Goal: Task Accomplishment & Management: Manage account settings

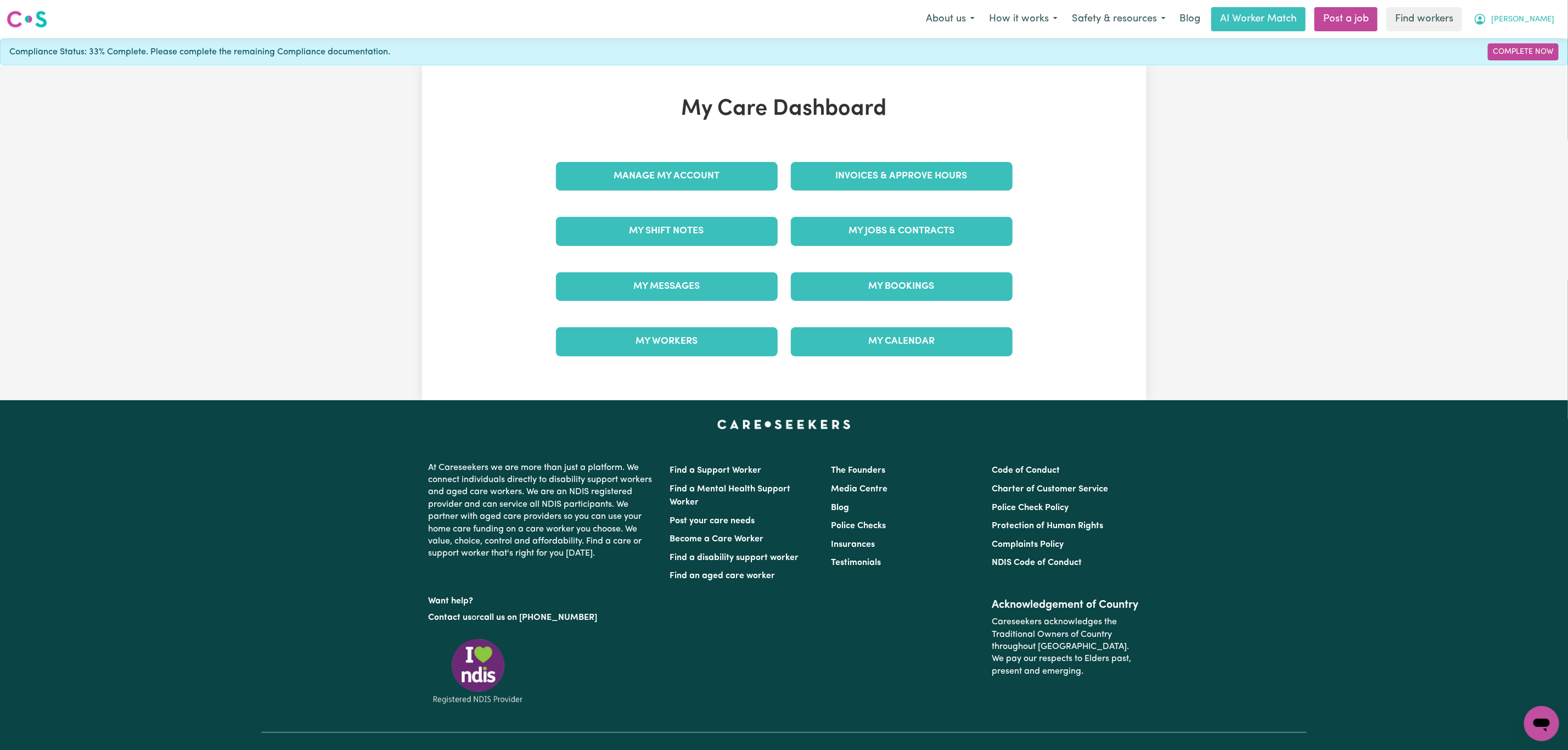
click at [1547, 17] on span "[PERSON_NAME]" at bounding box center [1523, 20] width 63 height 12
click at [1523, 57] on link "Logout" at bounding box center [1517, 63] width 87 height 21
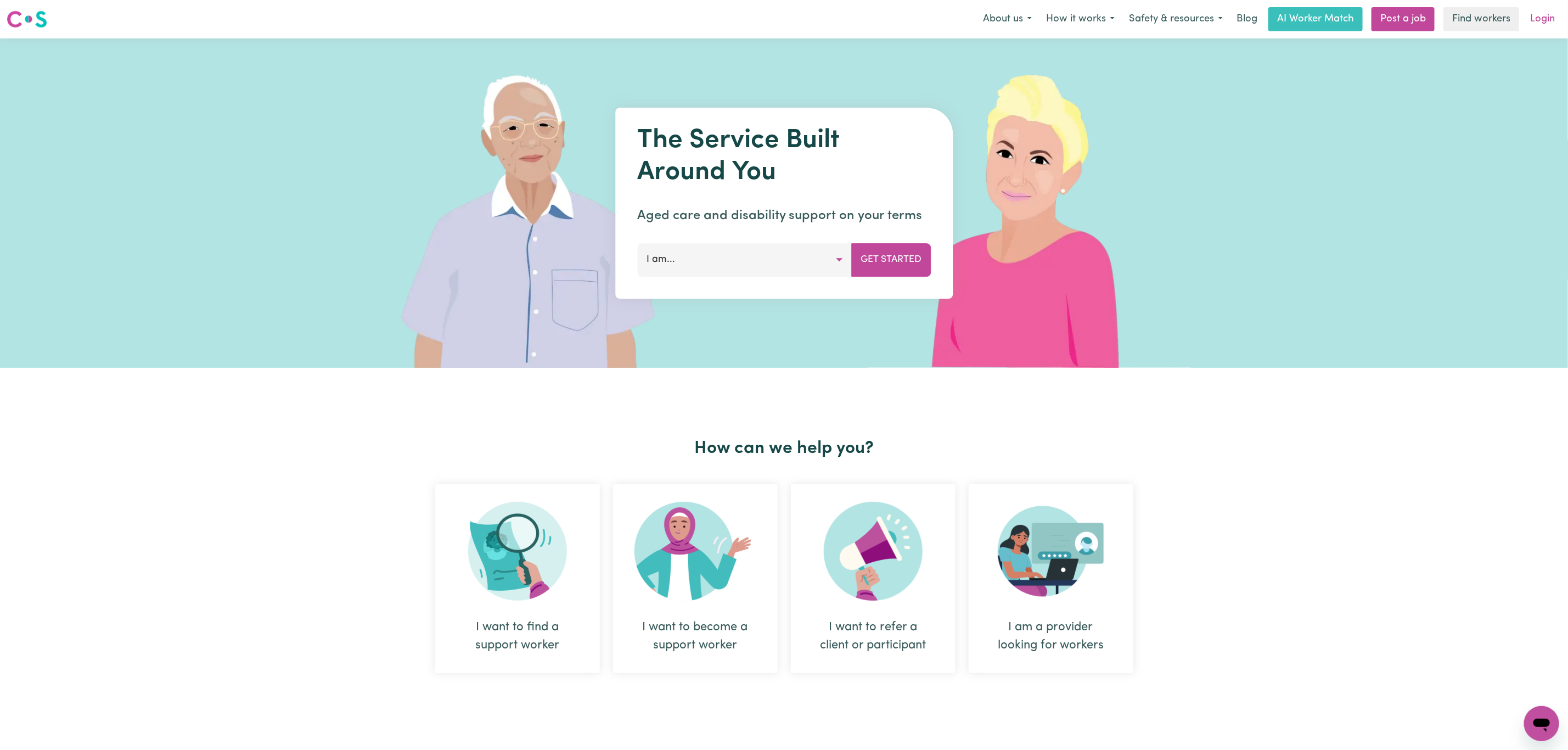
click at [1548, 10] on link "Login" at bounding box center [1542, 19] width 38 height 24
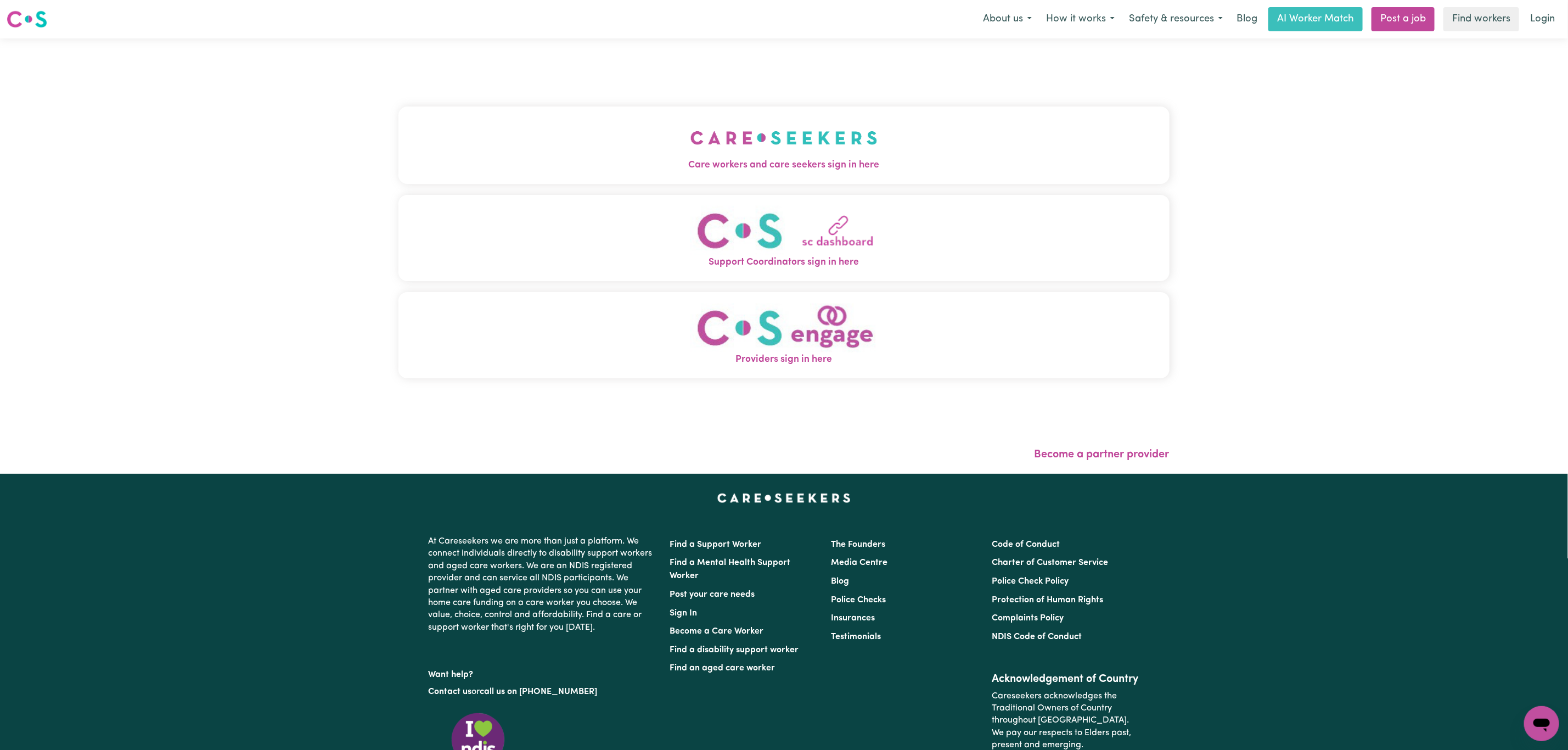
click at [522, 128] on button "Care workers and care seekers sign in here" at bounding box center [784, 145] width 772 height 77
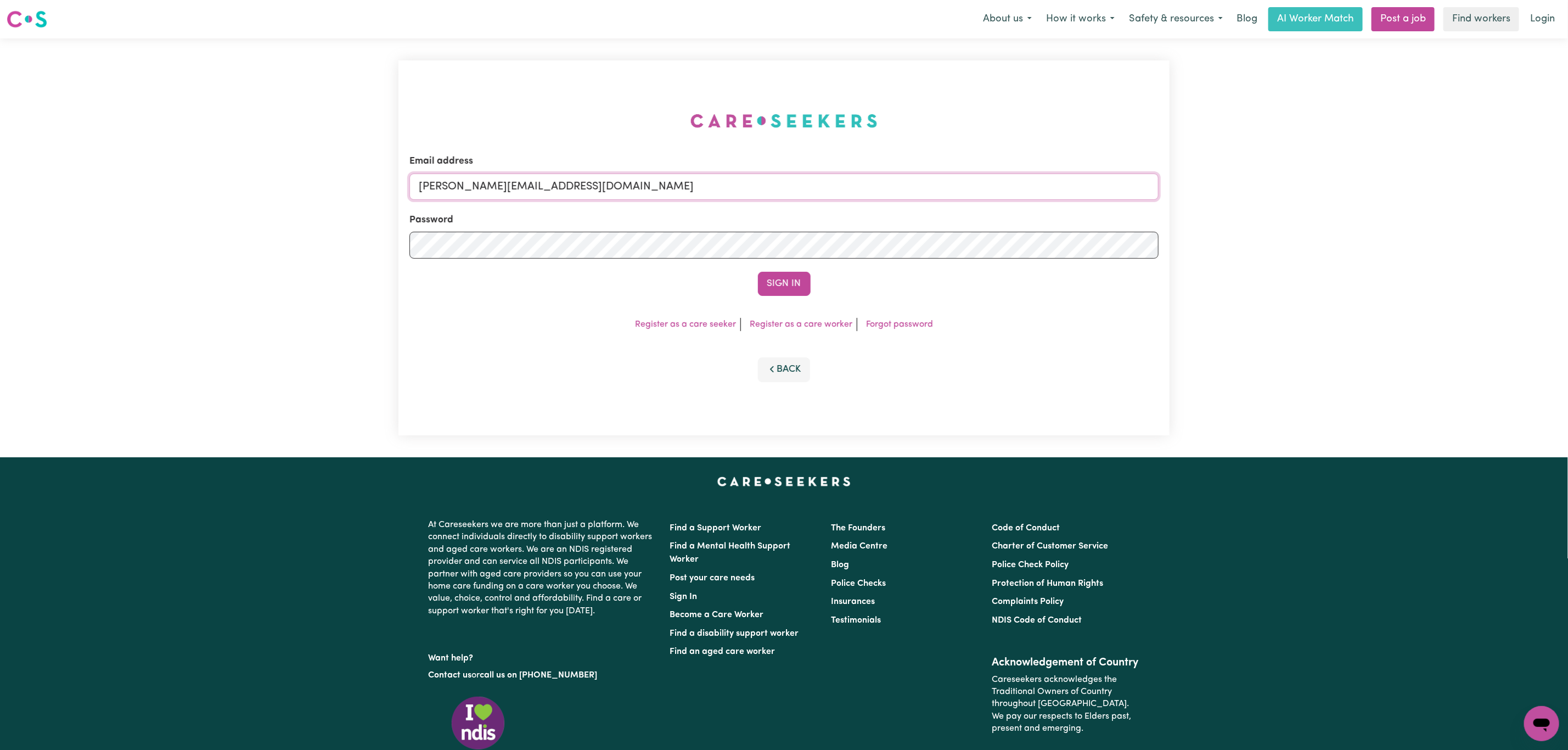
click at [526, 183] on input "[PERSON_NAME][EMAIL_ADDRESS][DOMAIN_NAME]" at bounding box center [784, 186] width 749 height 27
click at [585, 175] on input "[EMAIL_ADDRESS][PERSON_NAME][DOMAIN_NAME]" at bounding box center [784, 186] width 749 height 27
click at [586, 175] on input "[EMAIL_ADDRESS][PERSON_NAME][DOMAIN_NAME]" at bounding box center [784, 186] width 749 height 27
click at [790, 280] on button "Sign In" at bounding box center [784, 284] width 52 height 24
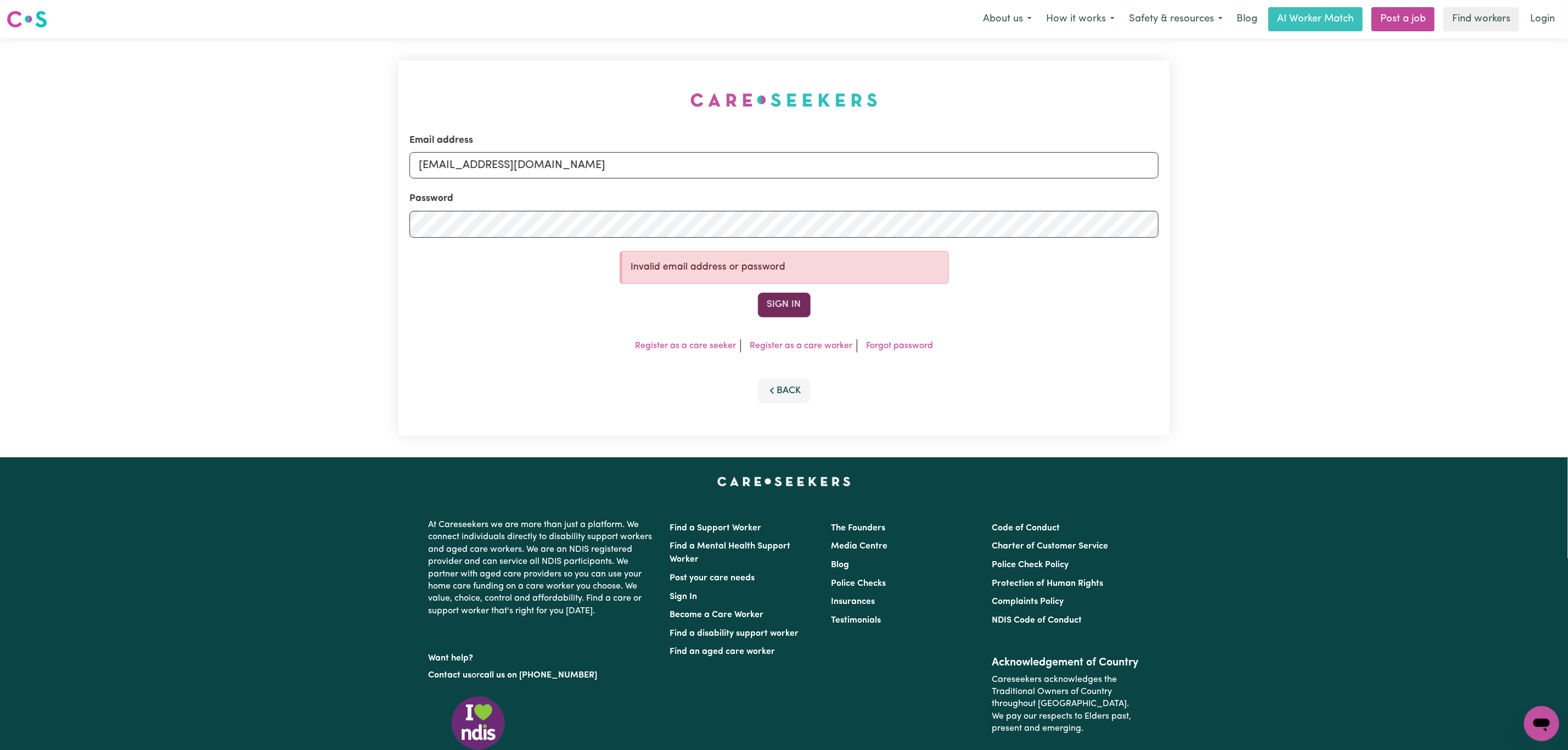
click at [792, 304] on button "Sign In" at bounding box center [784, 304] width 52 height 24
click at [390, 224] on div "Email address [EMAIL_ADDRESS][DOMAIN_NAME] Password Invalid email address or pa…" at bounding box center [784, 248] width 1568 height 419
drag, startPoint x: 417, startPoint y: 168, endPoint x: 427, endPoint y: 170, distance: 10.2
click at [418, 168] on input "[EMAIL_ADDRESS][DOMAIN_NAME]" at bounding box center [784, 165] width 749 height 27
drag, startPoint x: 562, startPoint y: 170, endPoint x: 492, endPoint y: 201, distance: 76.6
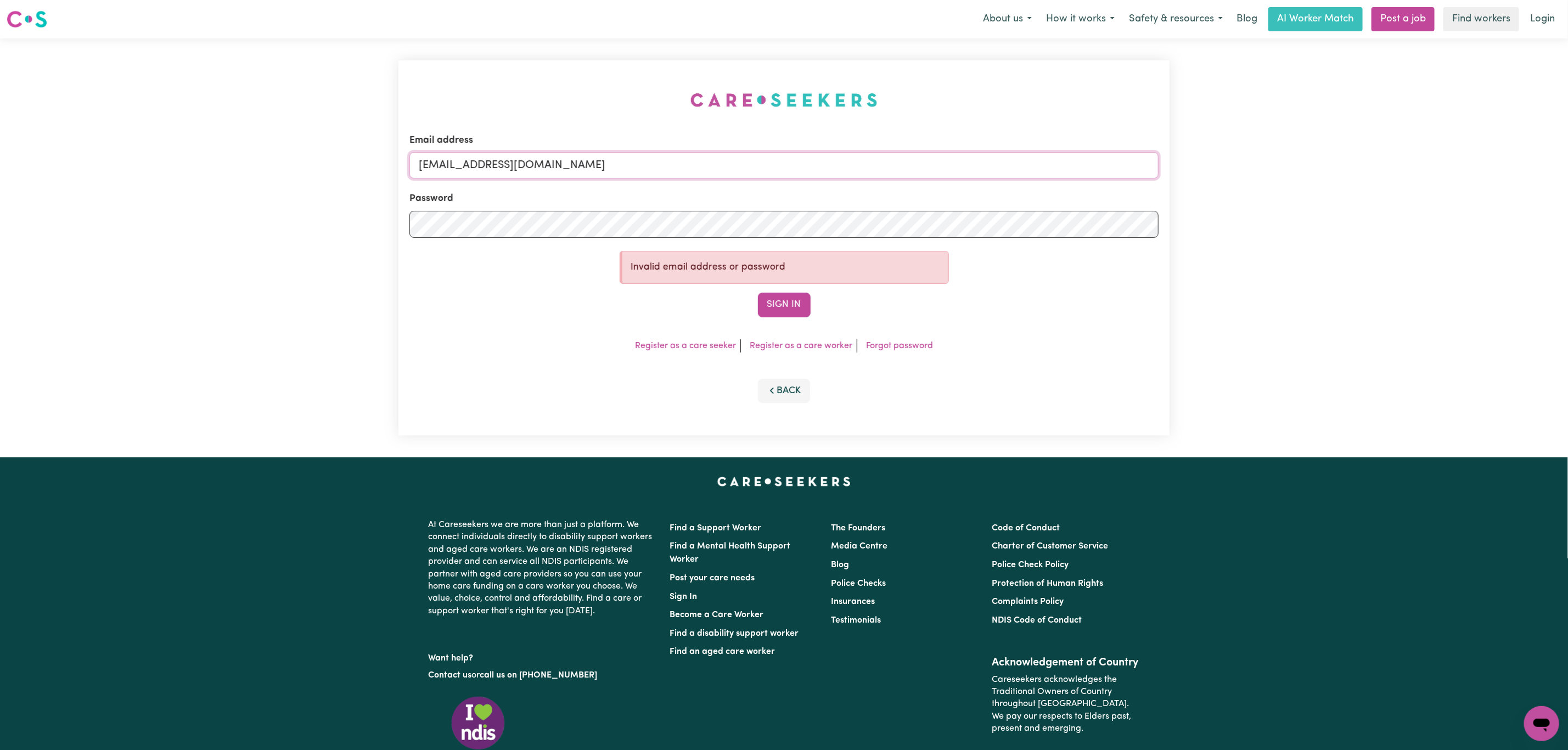
click at [562, 170] on input "[EMAIL_ADDRESS][DOMAIN_NAME]" at bounding box center [784, 165] width 749 height 27
type input "[EMAIL_ADDRESS][DOMAIN_NAME]"
click at [758, 292] on button "Sign In" at bounding box center [784, 304] width 52 height 24
click at [790, 309] on button "Sign In" at bounding box center [784, 304] width 52 height 24
click at [414, 170] on input "[EMAIL_ADDRESS][DOMAIN_NAME]" at bounding box center [784, 165] width 749 height 27
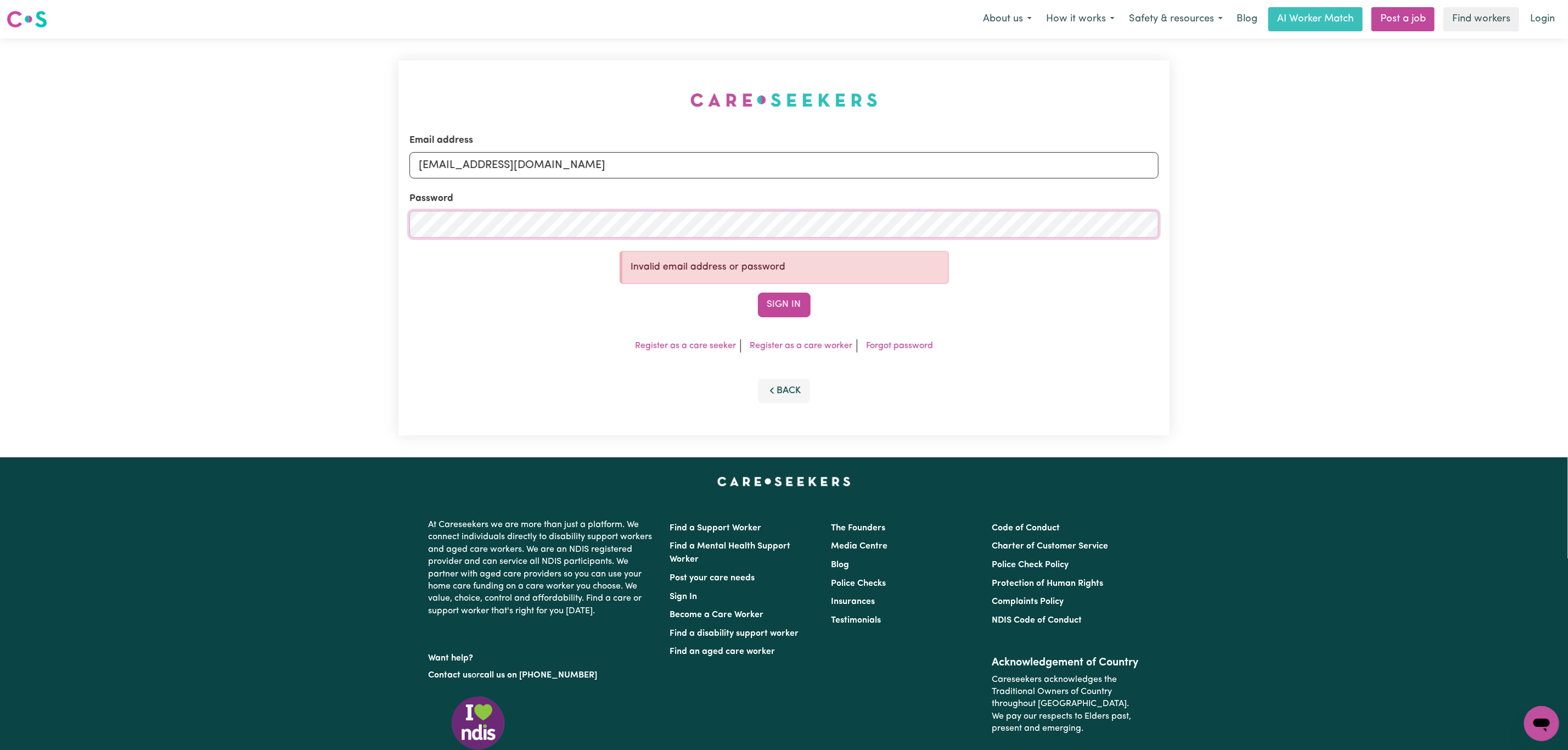
click at [304, 225] on div "Email address [EMAIL_ADDRESS][DOMAIN_NAME] Password Invalid email address or pa…" at bounding box center [784, 248] width 1568 height 419
